Goal: Information Seeking & Learning: Learn about a topic

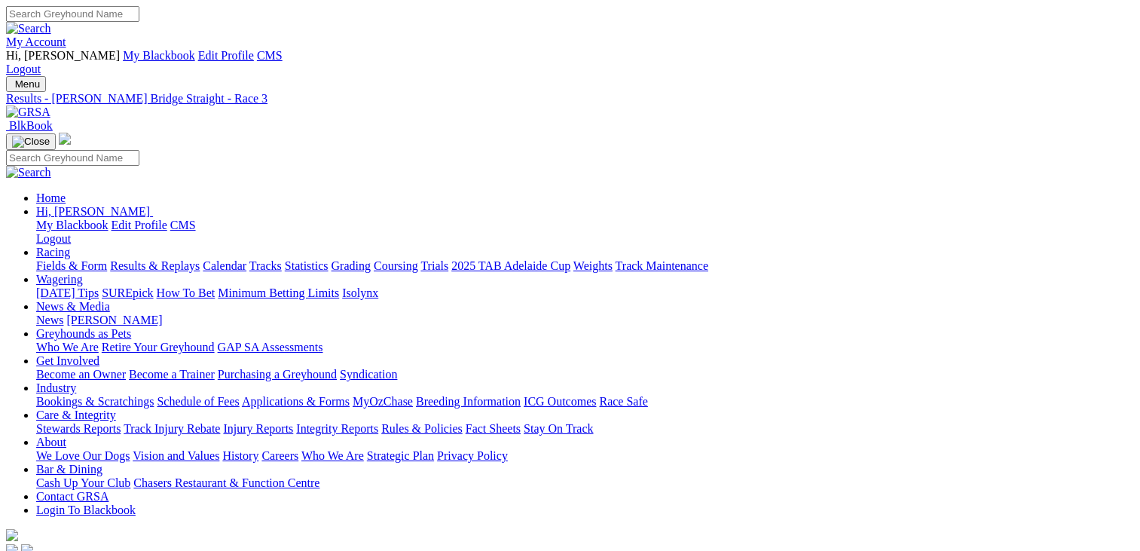
scroll to position [147, 0]
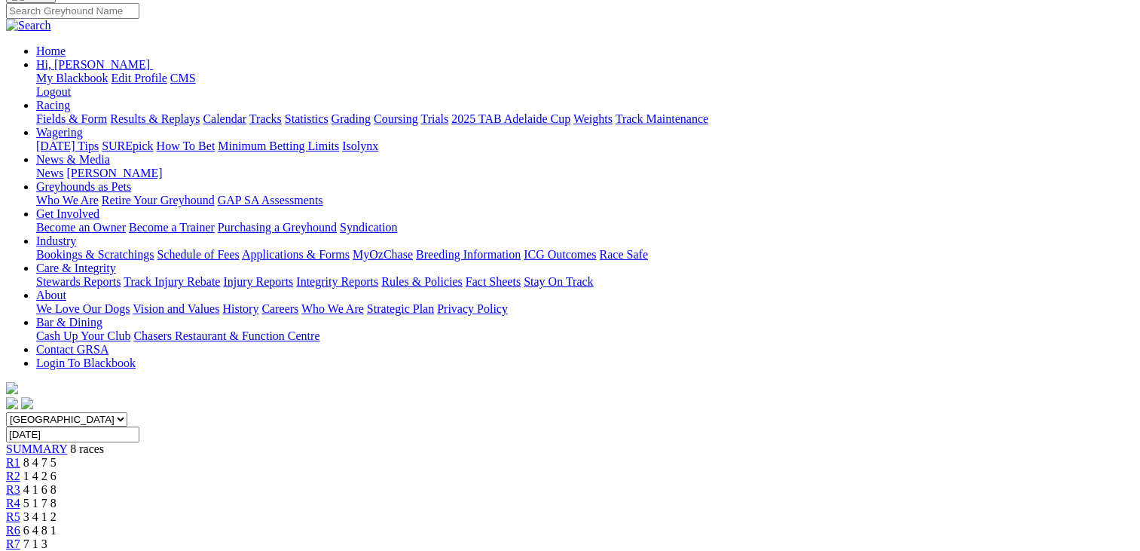
click at [20, 456] on link "R1" at bounding box center [13, 462] width 14 height 13
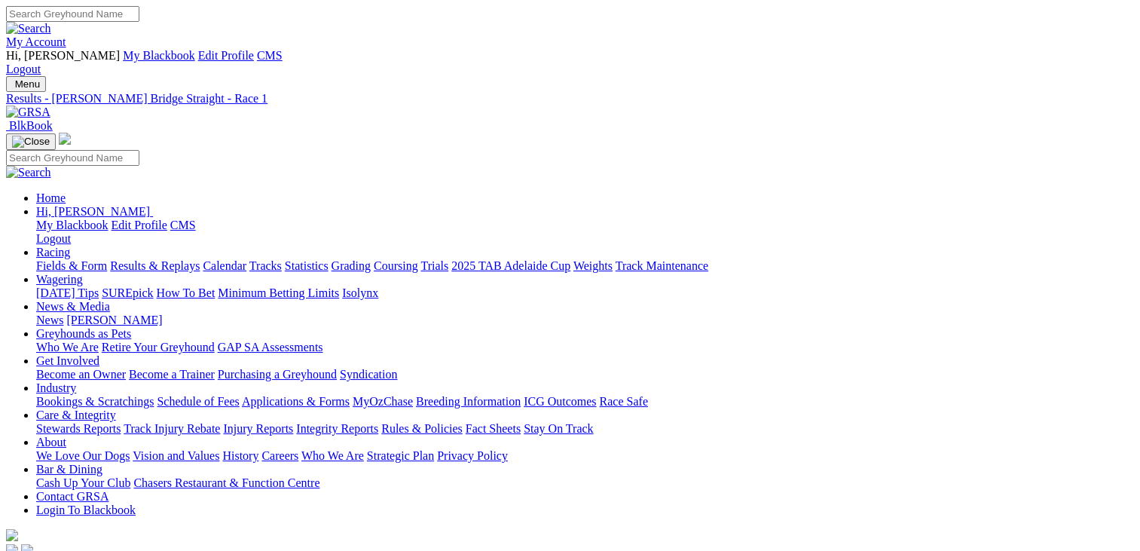
type input "Today, 26 Aug 2025"
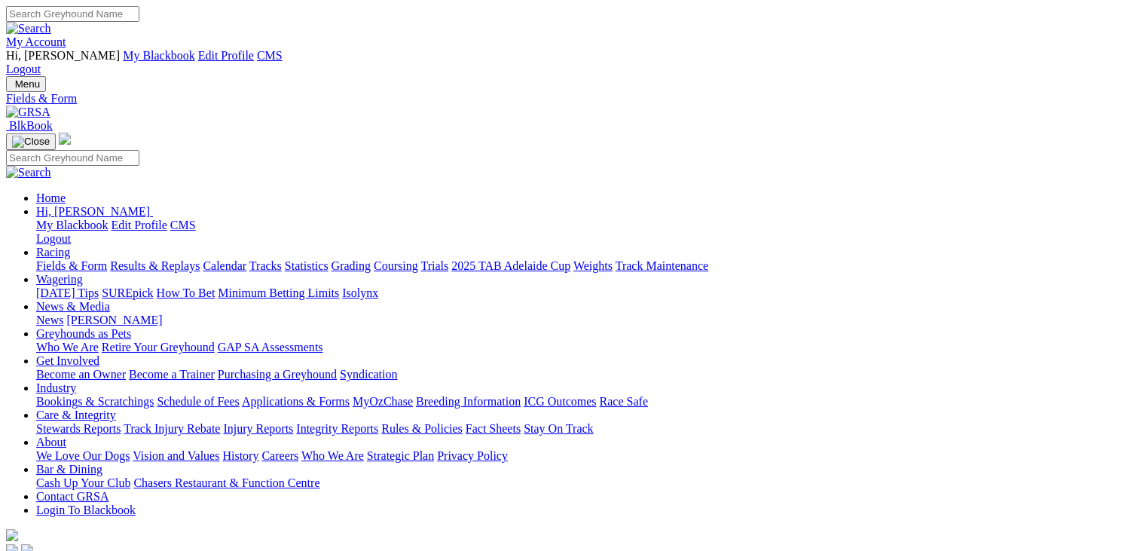
click at [66, 35] on link "My Account" at bounding box center [36, 41] width 60 height 13
